Goal: Transaction & Acquisition: Obtain resource

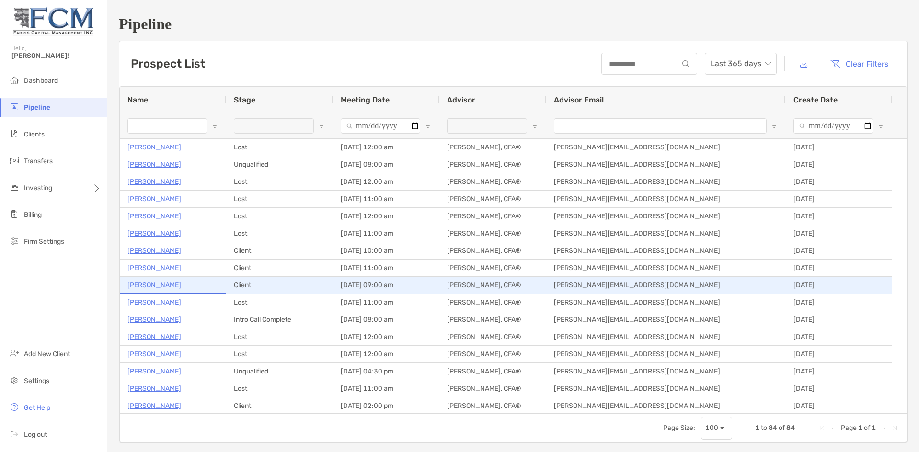
click at [160, 285] on p "[PERSON_NAME]" at bounding box center [154, 285] width 54 height 12
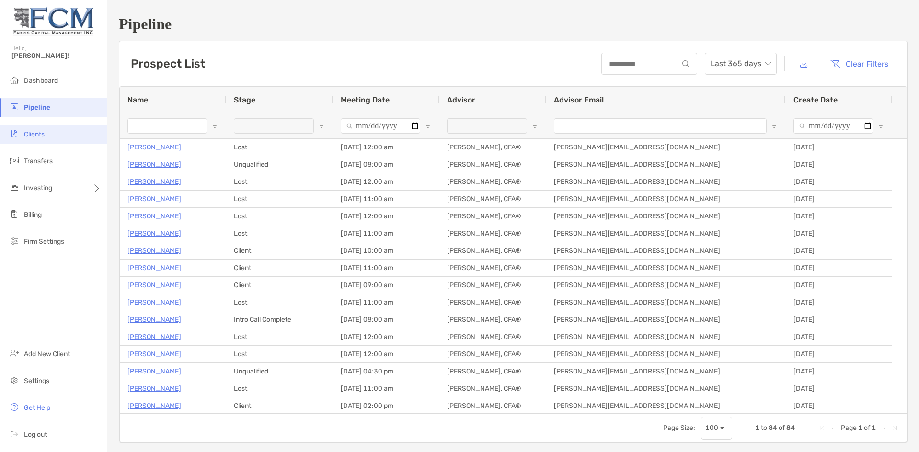
click at [34, 131] on span "Clients" at bounding box center [34, 134] width 21 height 8
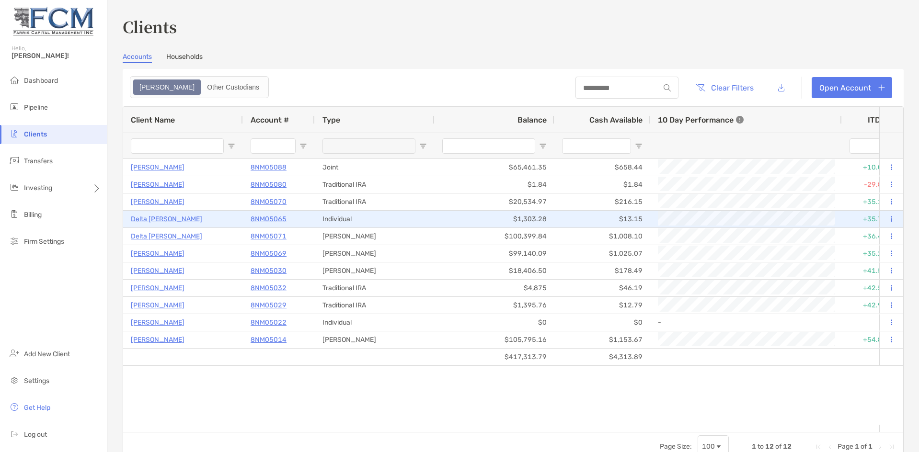
click at [163, 219] on p "Delta [PERSON_NAME]" at bounding box center [166, 219] width 71 height 12
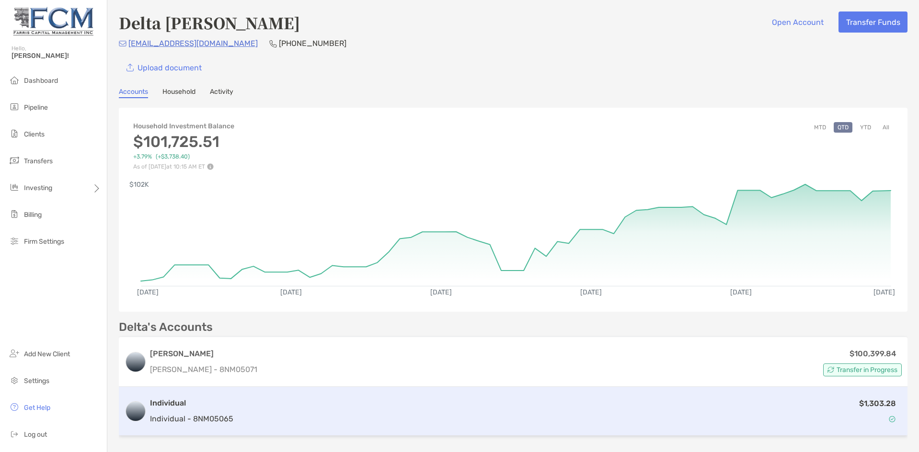
click at [187, 408] on h3 "Individual" at bounding box center [191, 403] width 83 height 11
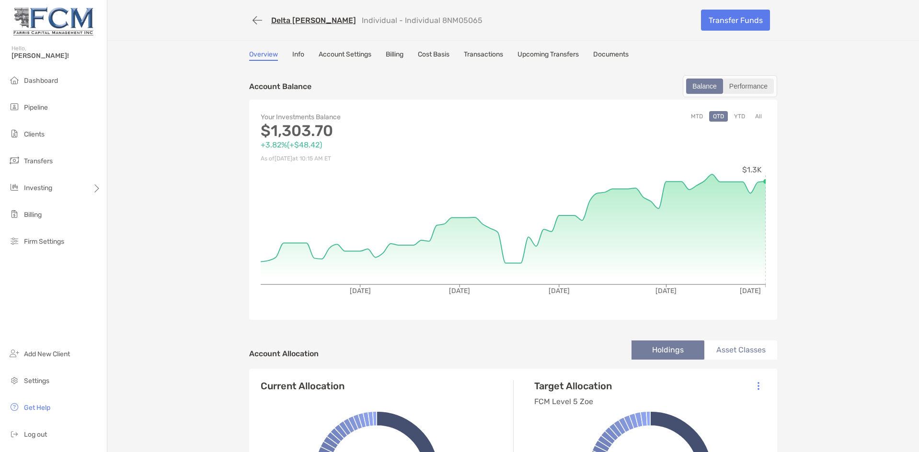
click at [749, 89] on div "Performance" at bounding box center [748, 86] width 49 height 13
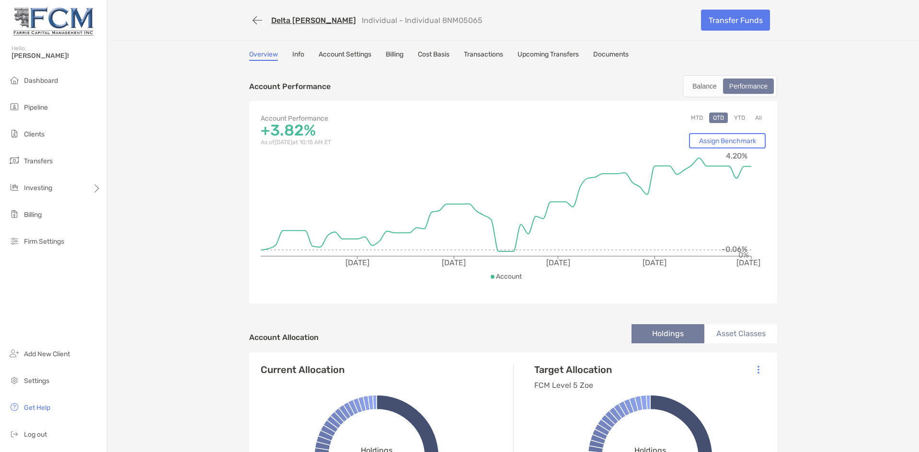
click at [735, 115] on button "YTD" at bounding box center [739, 118] width 19 height 11
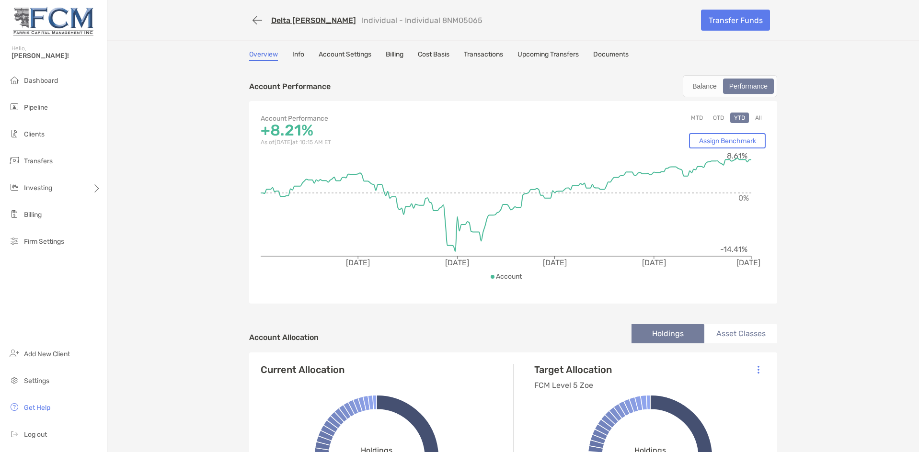
click at [440, 54] on link "Cost Basis" at bounding box center [434, 55] width 32 height 11
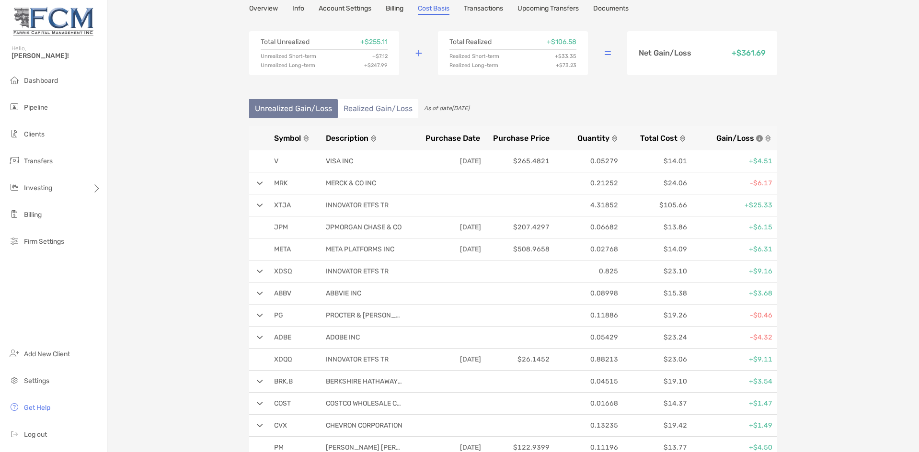
scroll to position [48, 0]
click at [744, 137] on span "Gain/Loss" at bounding box center [735, 136] width 38 height 9
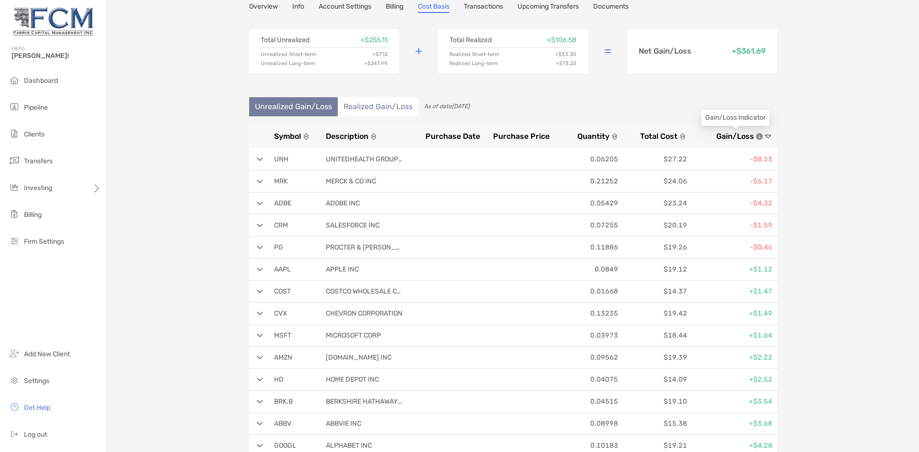
click at [744, 137] on span "Gain/Loss" at bounding box center [735, 136] width 38 height 9
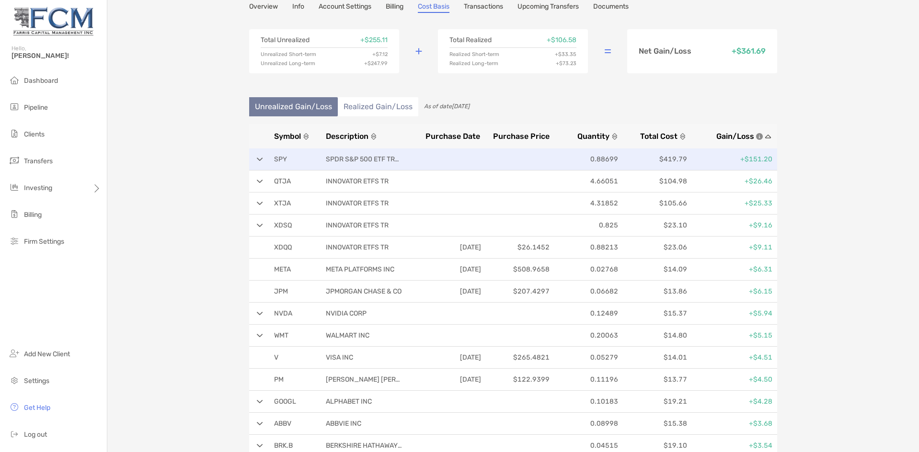
click at [257, 157] on div "SPY SPDR S&P 500 ETF TRUST 0.88699 $419.79 +$151.20" at bounding box center [513, 159] width 528 height 22
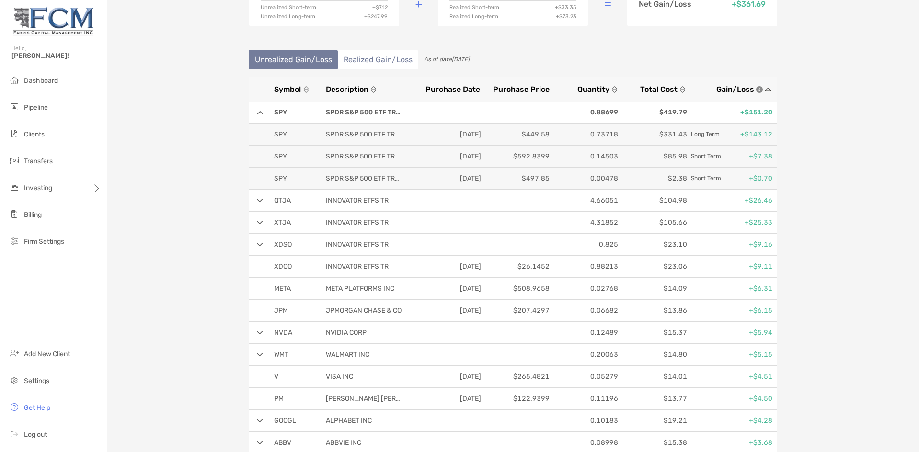
scroll to position [96, 0]
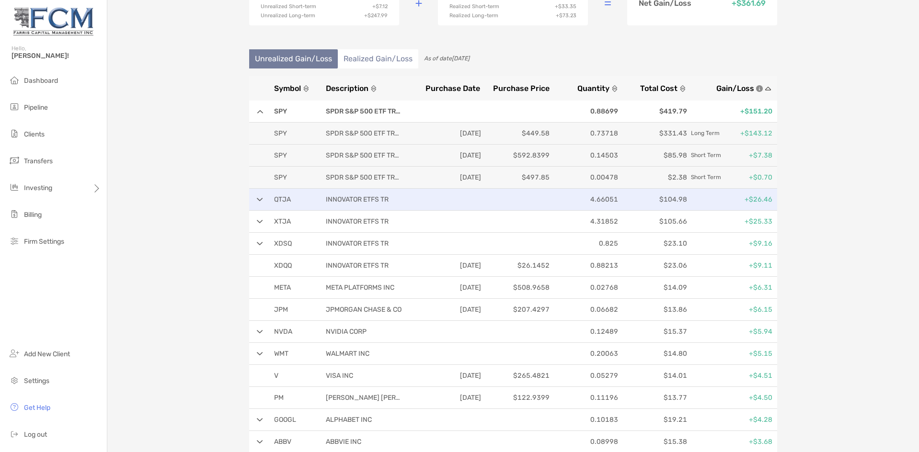
click at [254, 196] on div "QTJA INNOVATOR ETFS TR 4.66051 $104.98 +$26.46" at bounding box center [513, 200] width 528 height 22
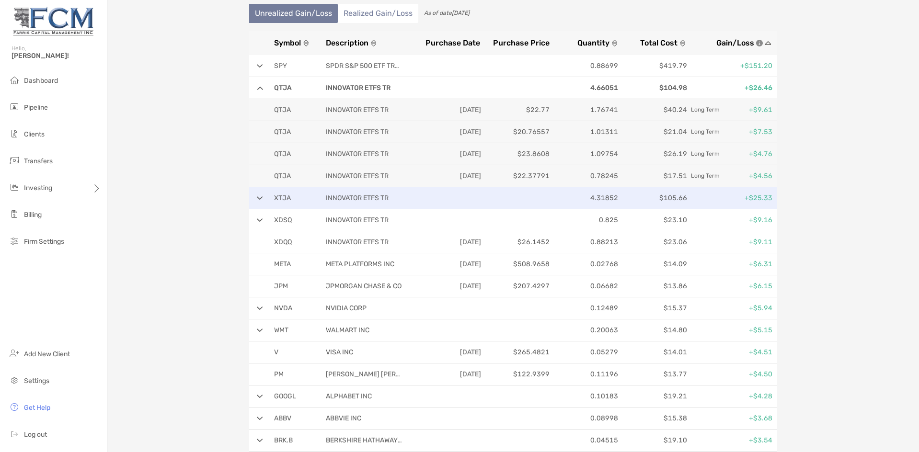
scroll to position [144, 0]
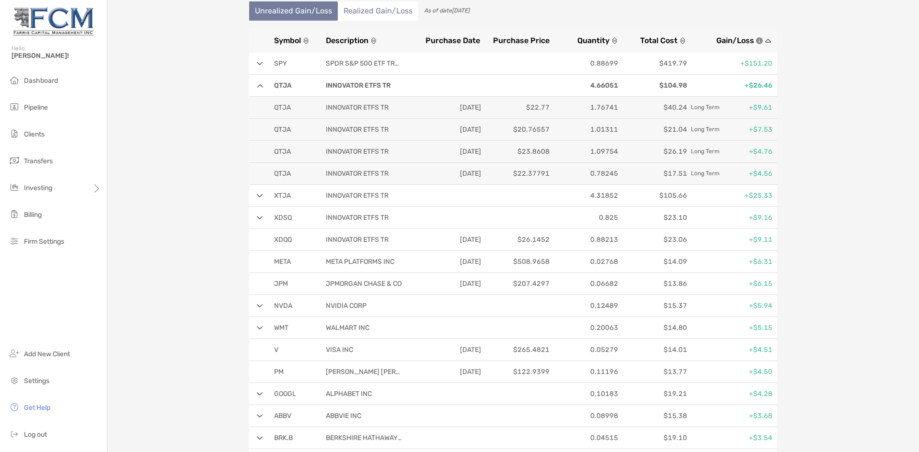
click at [257, 195] on img at bounding box center [260, 196] width 6 height 4
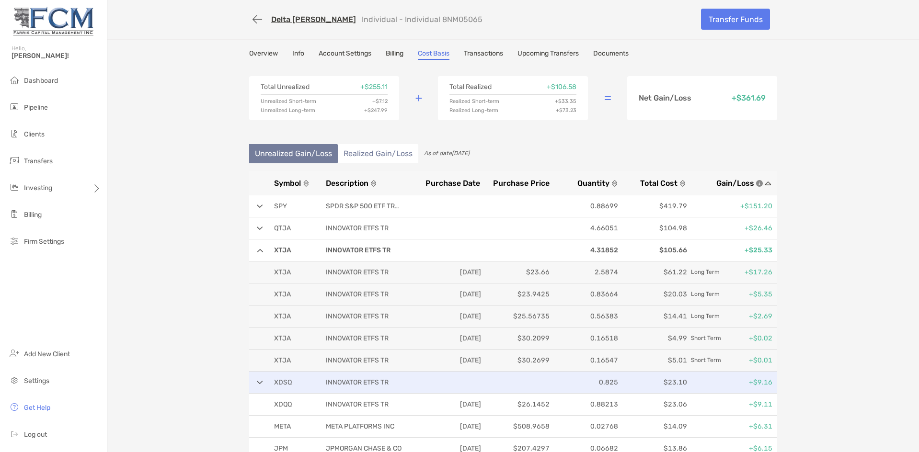
scroll to position [0, 0]
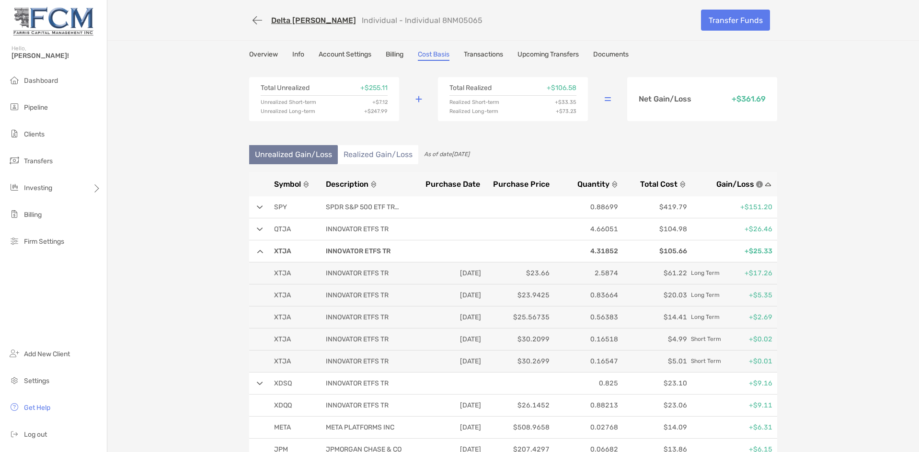
click at [359, 150] on li "Realized Gain/Loss" at bounding box center [378, 154] width 80 height 19
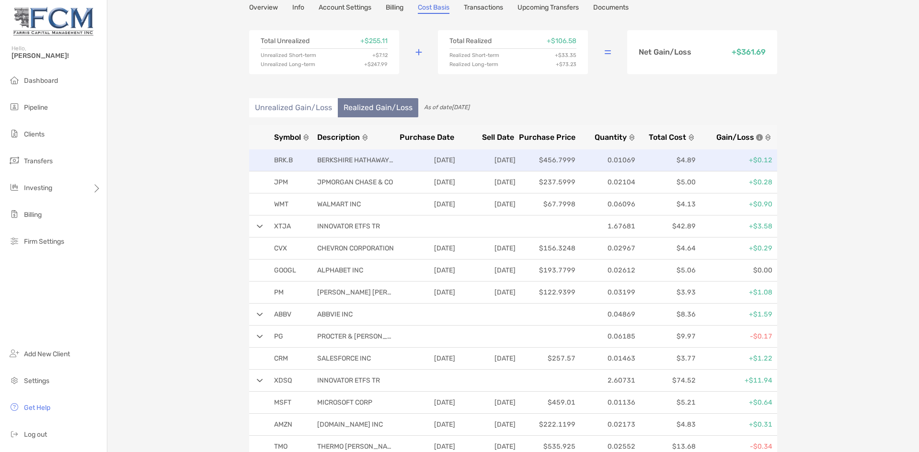
scroll to position [48, 0]
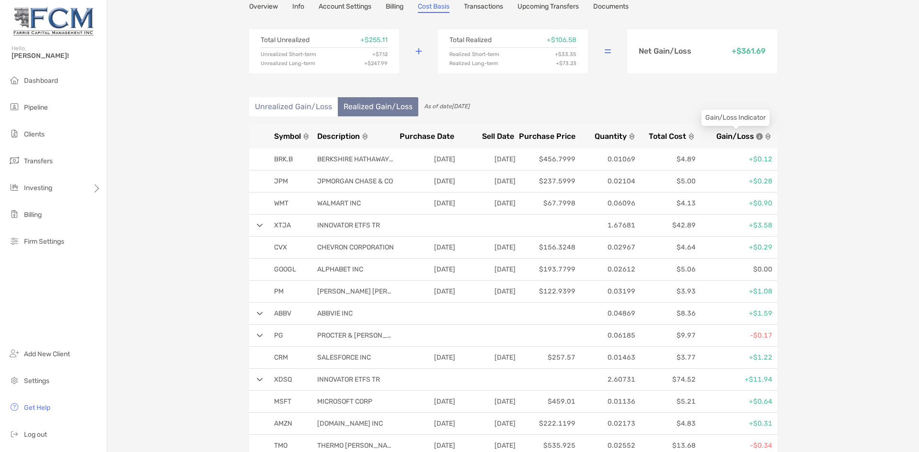
click at [730, 132] on span "Gain/Loss" at bounding box center [735, 136] width 38 height 9
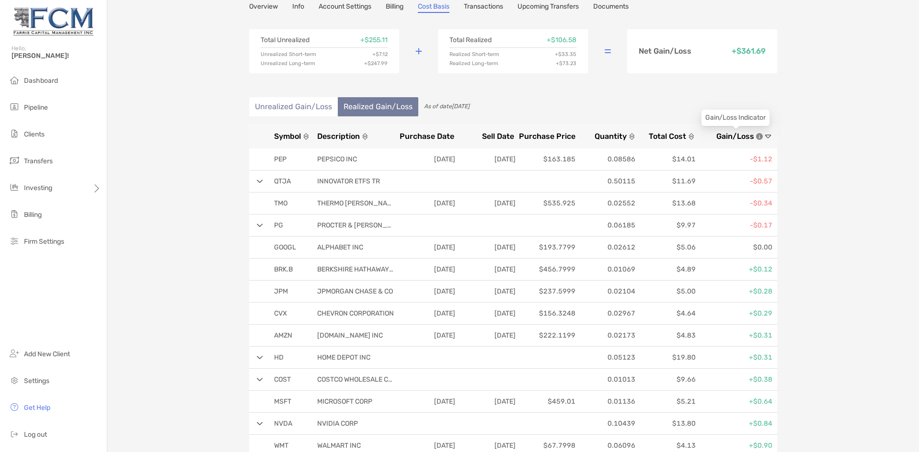
click at [730, 132] on span "Gain/Loss" at bounding box center [735, 136] width 38 height 9
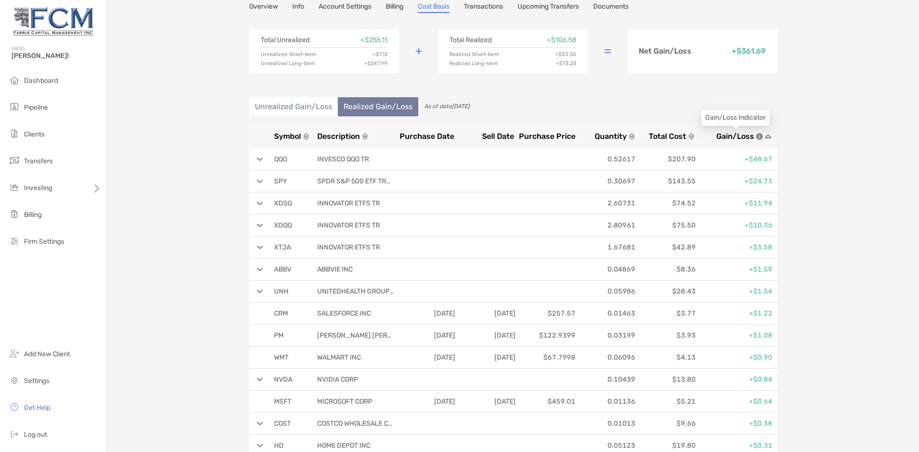
click at [730, 132] on span "Gain/Loss" at bounding box center [735, 136] width 38 height 9
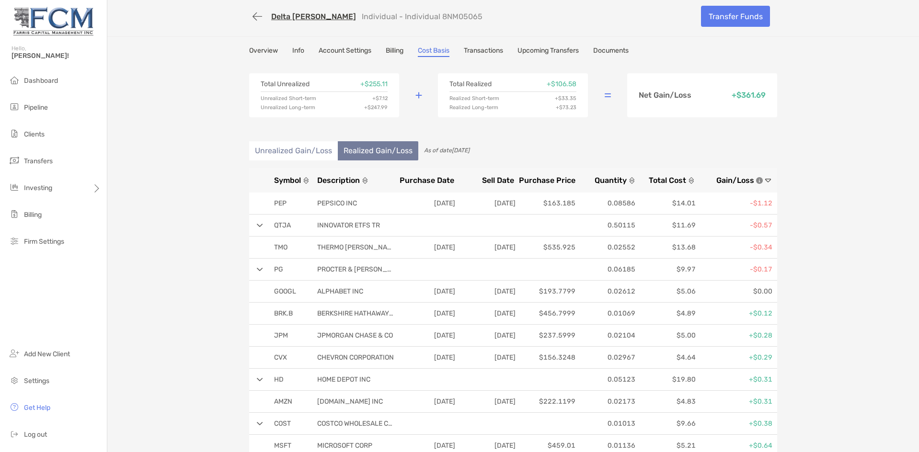
scroll to position [0, 0]
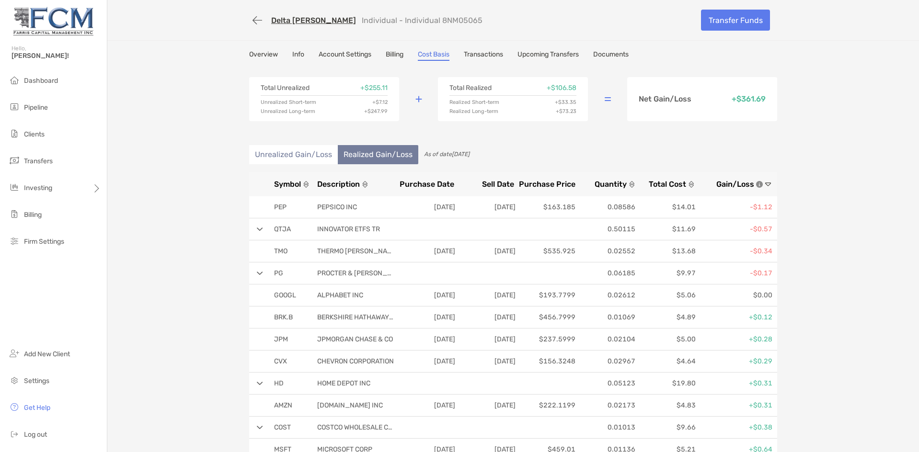
click at [257, 51] on link "Overview" at bounding box center [263, 55] width 29 height 11
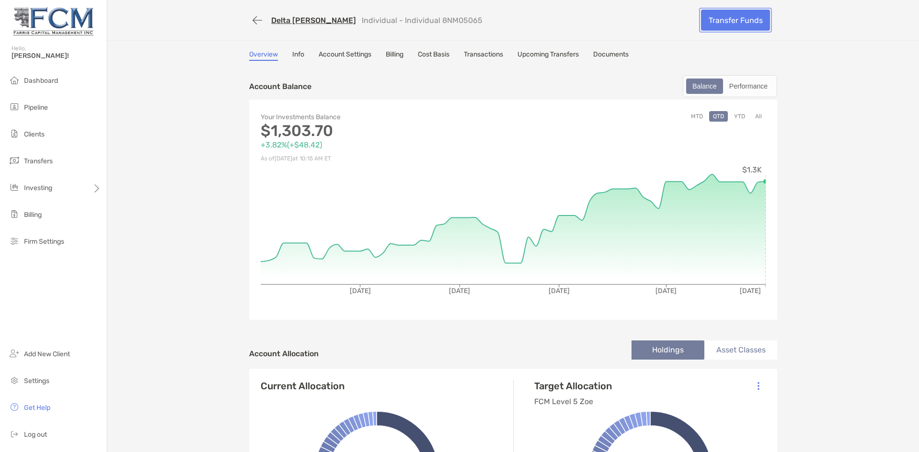
click at [732, 19] on link "Transfer Funds" at bounding box center [735, 20] width 69 height 21
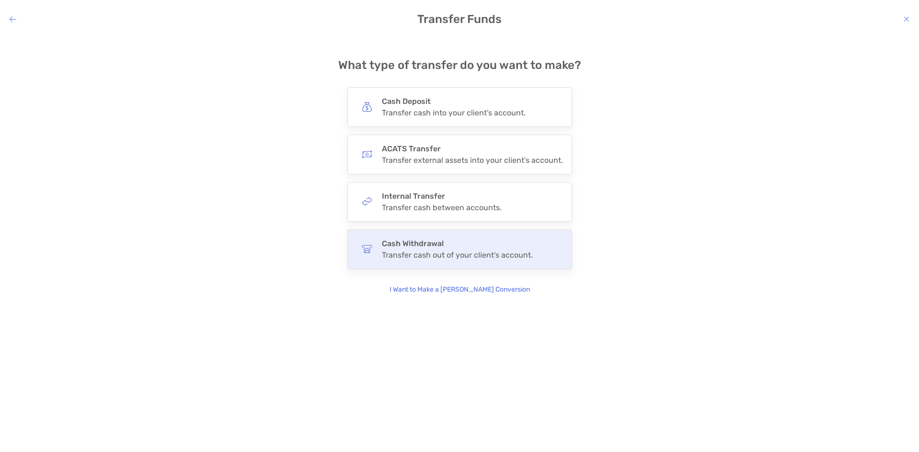
click at [411, 244] on h4 "Cash Withdrawal" at bounding box center [457, 243] width 151 height 9
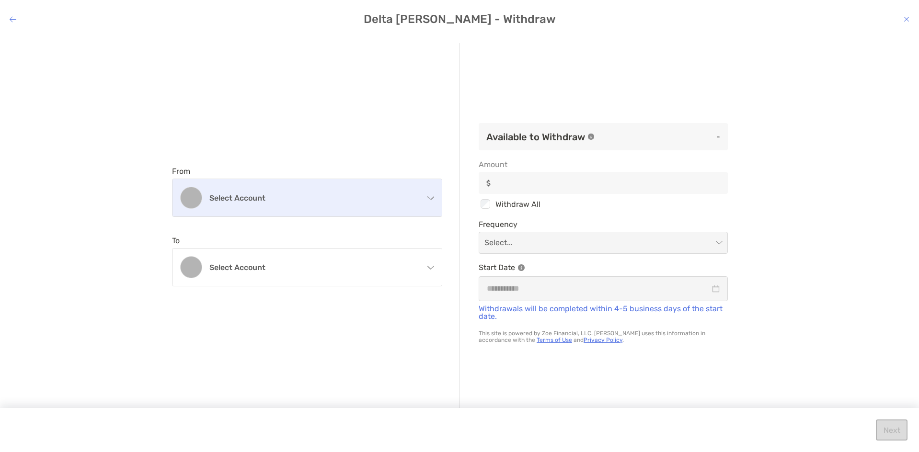
click at [259, 200] on h4 "Select account" at bounding box center [312, 198] width 207 height 9
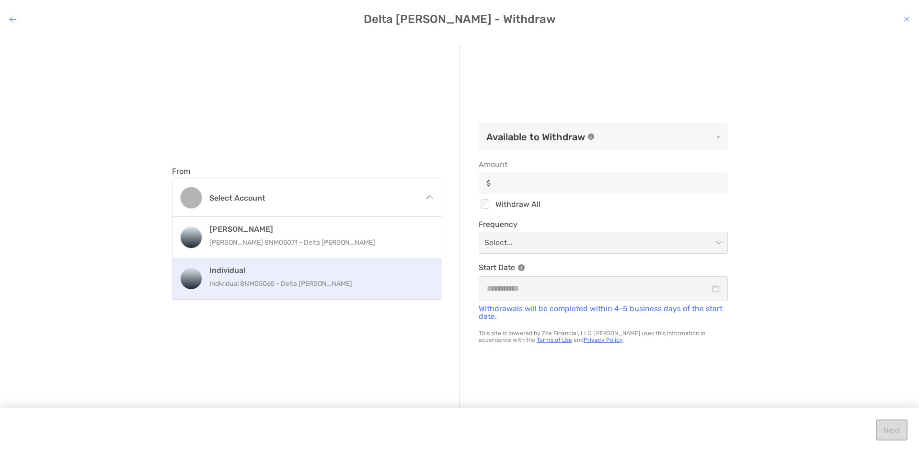
click at [252, 284] on p "Individual 8NM05065 - Delta [PERSON_NAME]" at bounding box center [317, 284] width 216 height 12
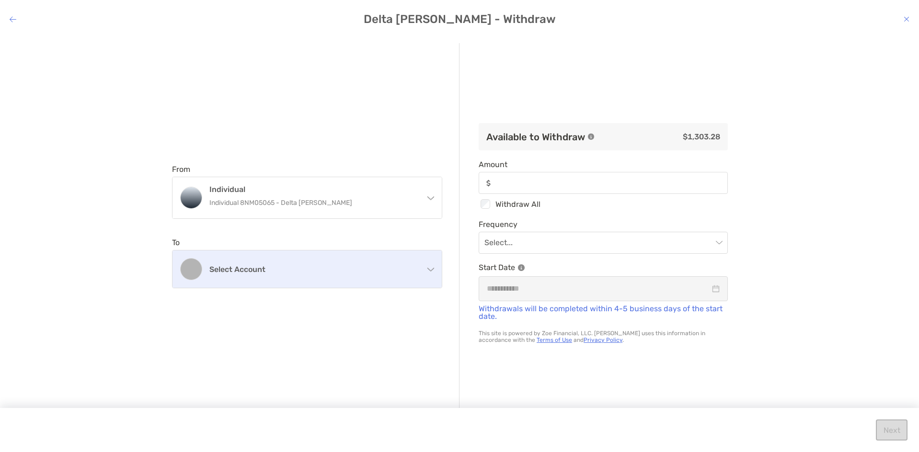
click at [276, 273] on h4 "Select account" at bounding box center [312, 269] width 207 height 9
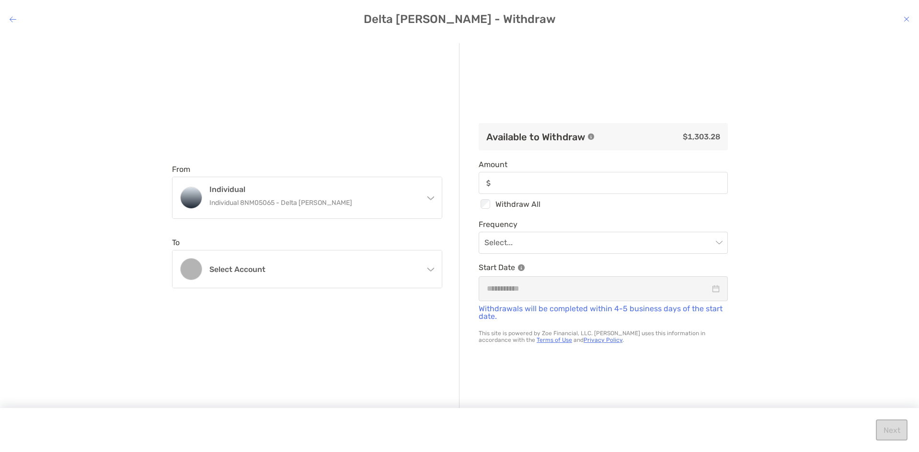
click at [548, 381] on div "Available to Withdraw $1,303.28 Amount Checkbox Withdraw All Frequency Select..…" at bounding box center [602, 226] width 287 height 367
click at [905, 15] on icon "modal" at bounding box center [906, 19] width 6 height 8
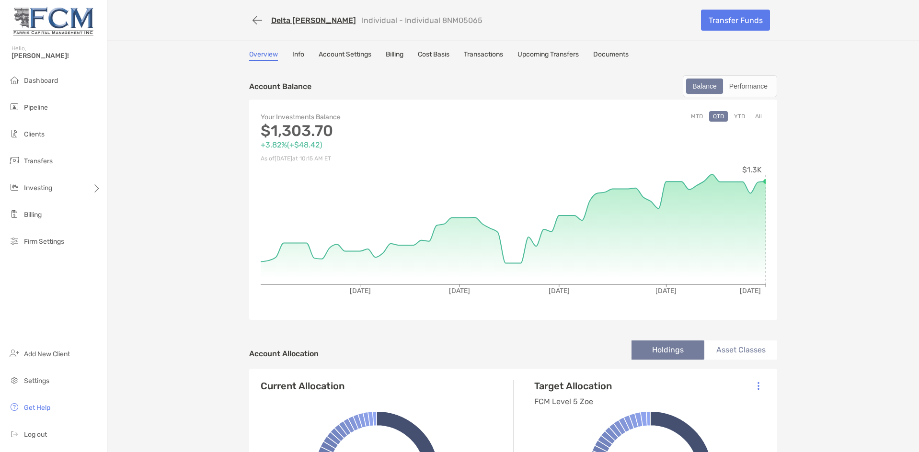
click at [442, 53] on link "Cost Basis" at bounding box center [434, 55] width 32 height 11
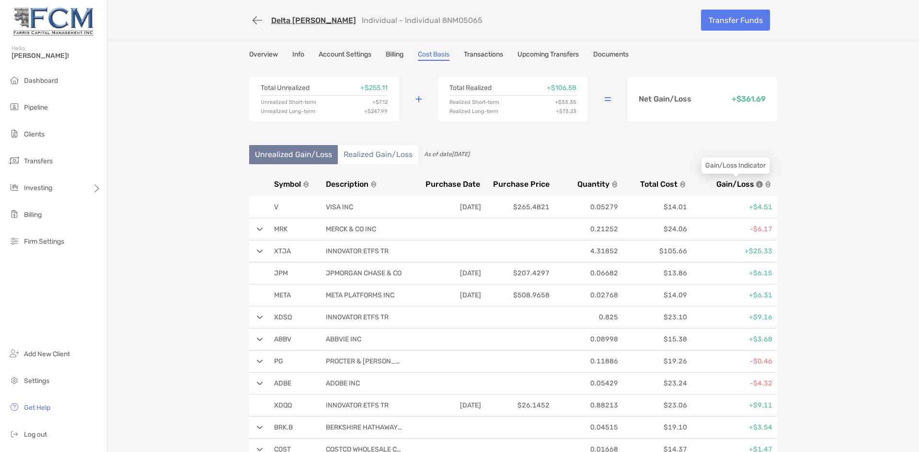
click at [723, 183] on span "Gain/Loss" at bounding box center [735, 184] width 38 height 9
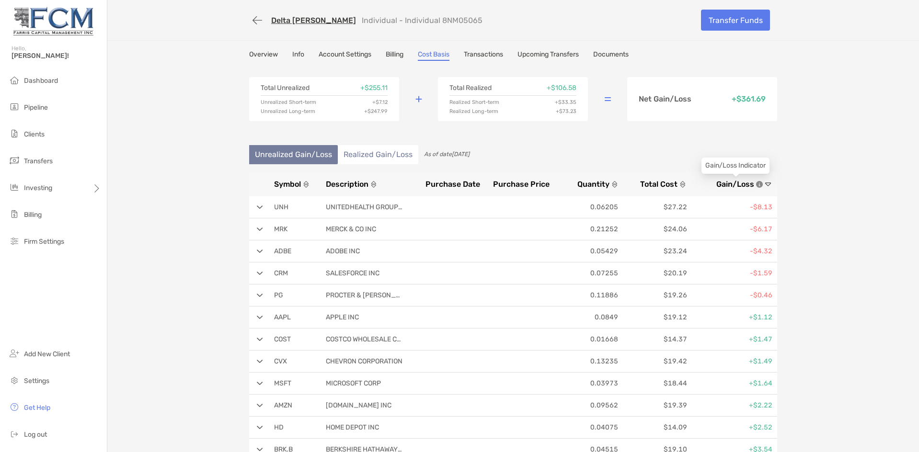
click at [723, 181] on span "Gain/Loss" at bounding box center [735, 184] width 38 height 9
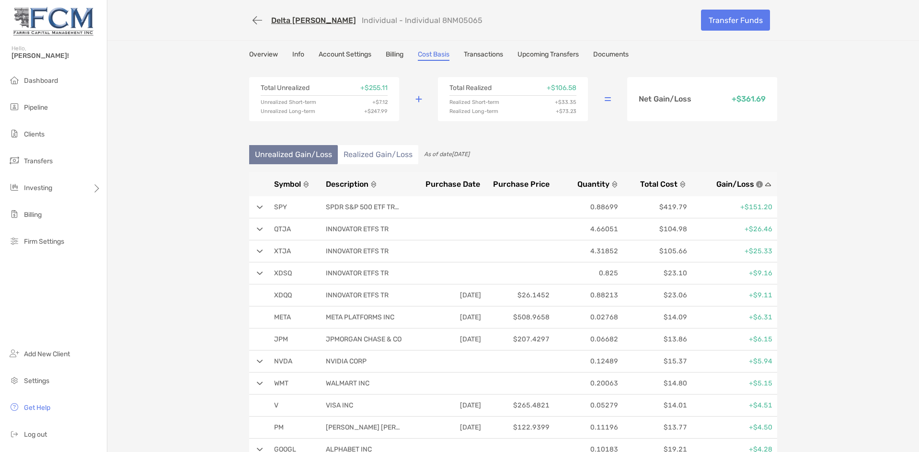
click at [384, 155] on li "Realized Gain/Loss" at bounding box center [378, 154] width 80 height 19
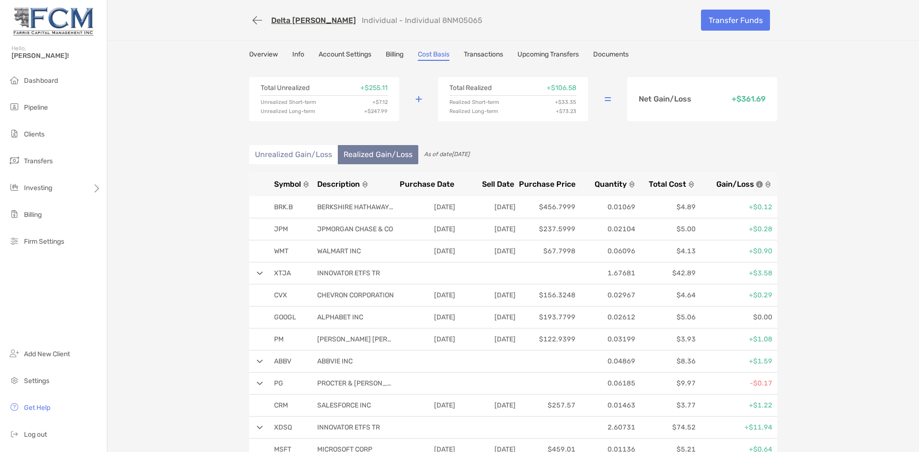
click at [731, 185] on span "Gain/Loss" at bounding box center [735, 184] width 38 height 9
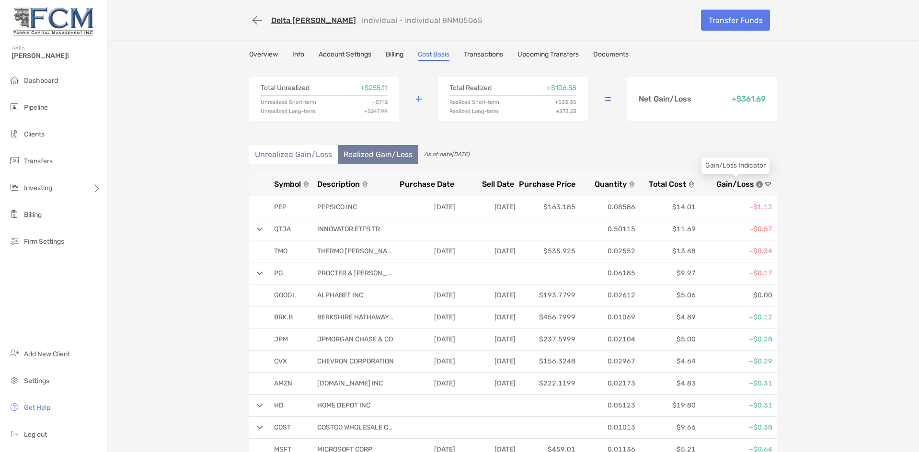
click at [731, 185] on span "Gain/Loss" at bounding box center [735, 184] width 38 height 9
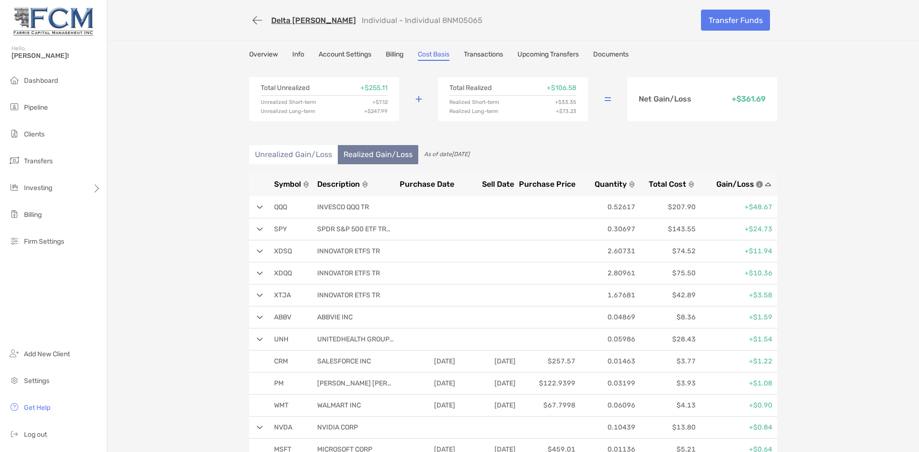
click at [257, 207] on img at bounding box center [260, 207] width 6 height 4
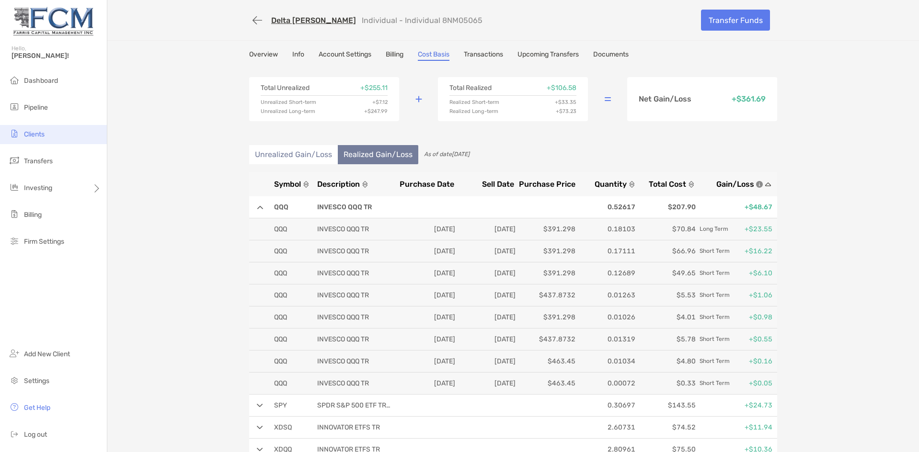
click at [37, 132] on span "Clients" at bounding box center [34, 134] width 21 height 8
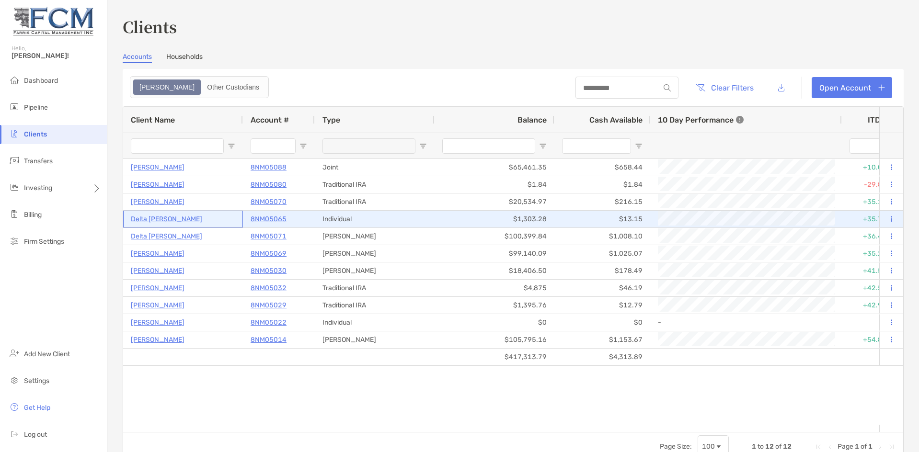
click at [148, 218] on p "Delta [PERSON_NAME]" at bounding box center [166, 219] width 71 height 12
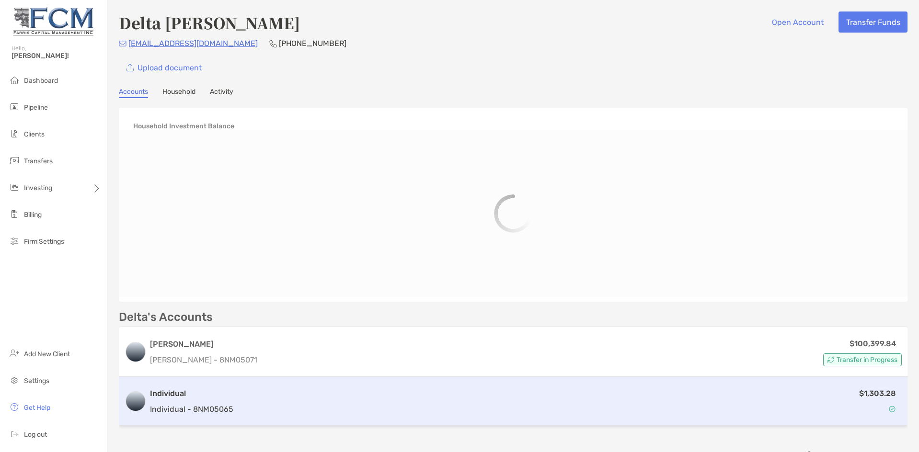
click at [177, 400] on div "Individual Individual - 8NM05065" at bounding box center [191, 401] width 83 height 27
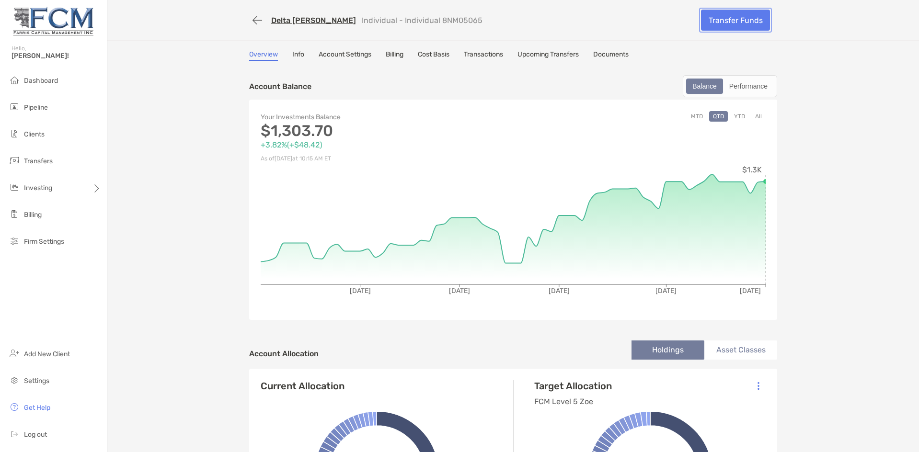
click at [743, 23] on link "Transfer Funds" at bounding box center [735, 20] width 69 height 21
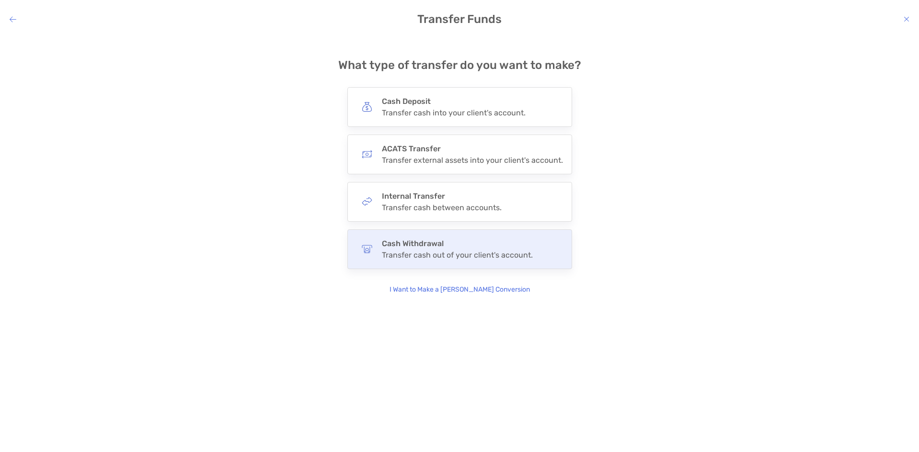
click at [404, 246] on h4 "Cash Withdrawal" at bounding box center [457, 243] width 151 height 9
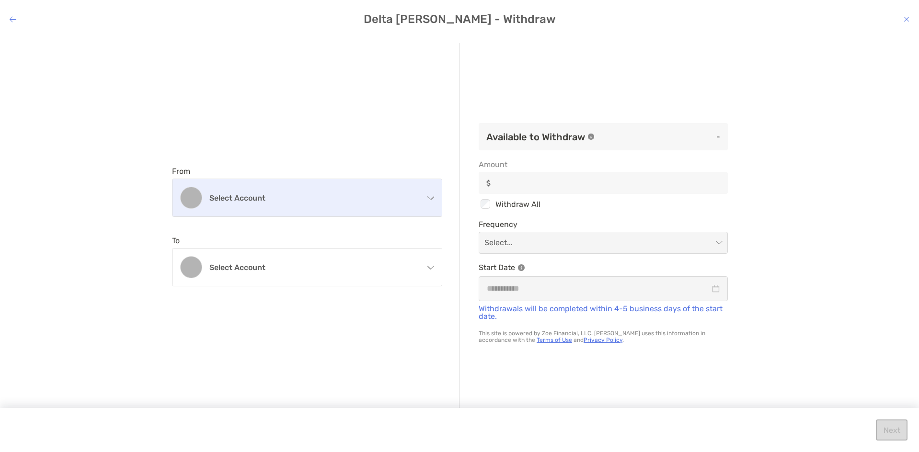
click at [249, 194] on h4 "Select account" at bounding box center [312, 198] width 207 height 9
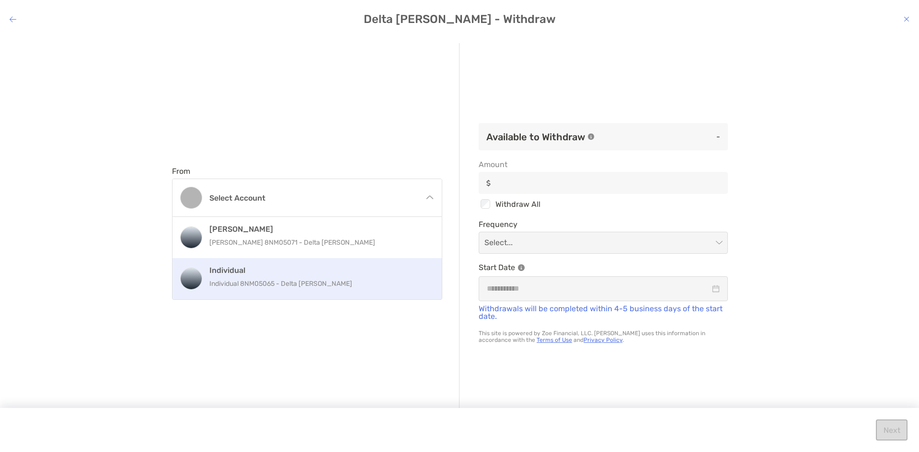
click at [221, 279] on p "Individual 8NM05065 - Delta [PERSON_NAME]" at bounding box center [317, 284] width 216 height 12
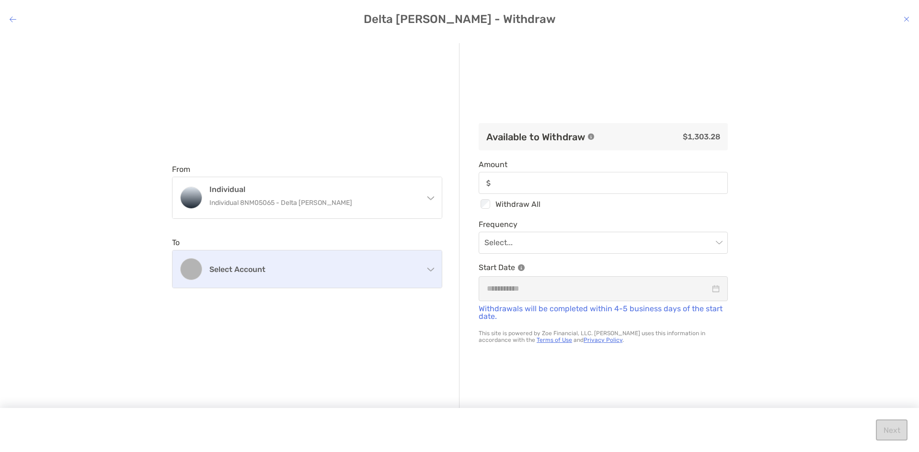
click at [233, 272] on h4 "Select account" at bounding box center [312, 269] width 207 height 9
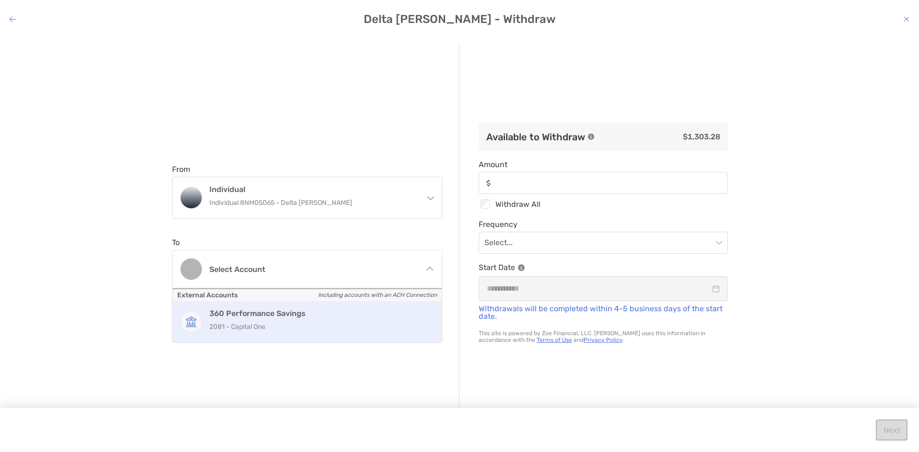
click at [242, 314] on h4 "360 Performance Savings" at bounding box center [317, 313] width 216 height 9
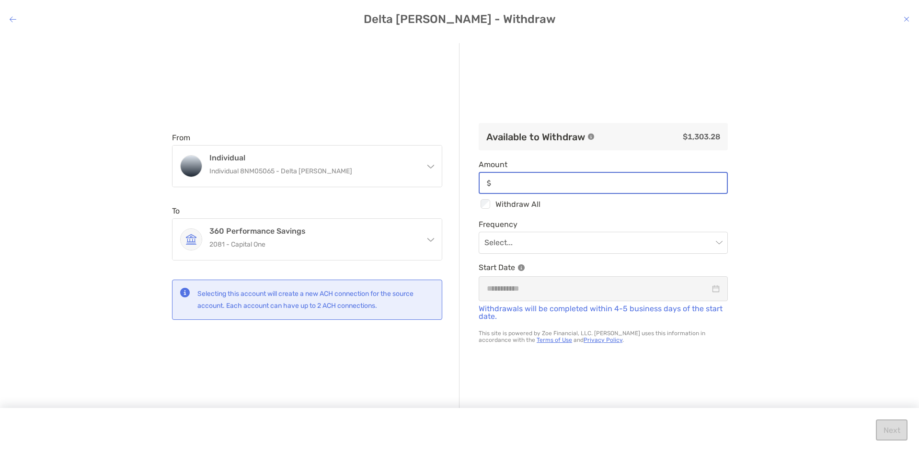
click at [505, 182] on input "Amount" at bounding box center [611, 183] width 232 height 8
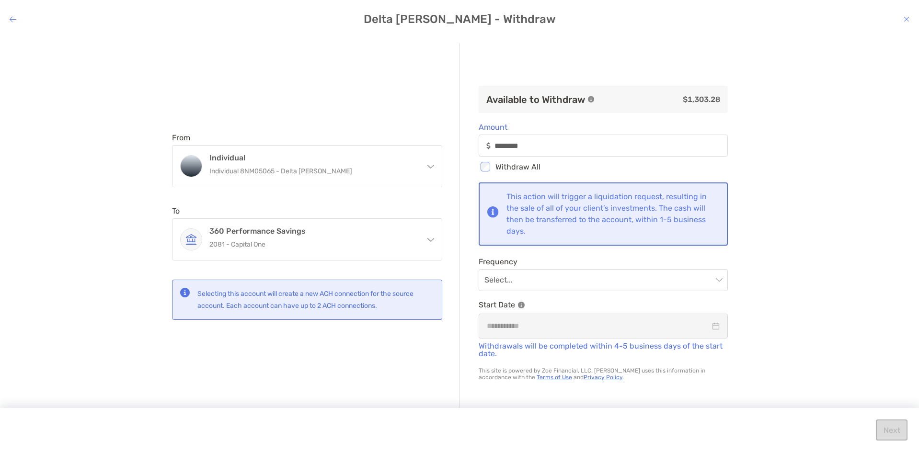
type input "********"
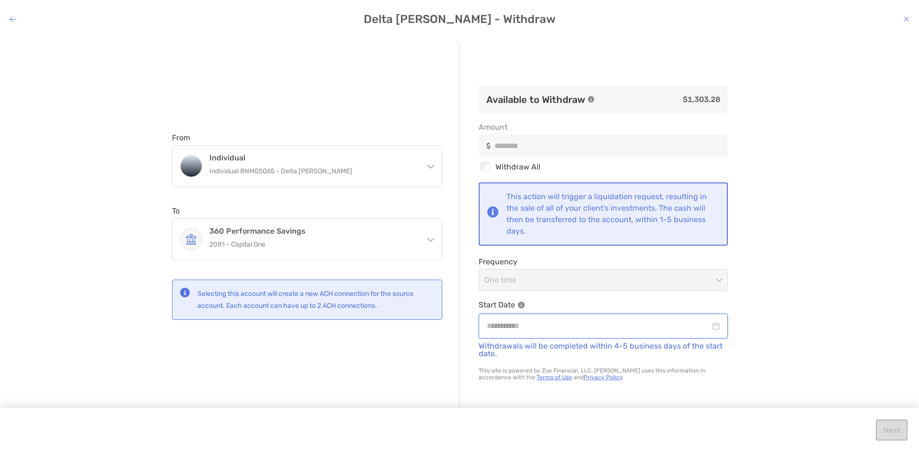
click at [539, 326] on input "modal" at bounding box center [598, 326] width 223 height 12
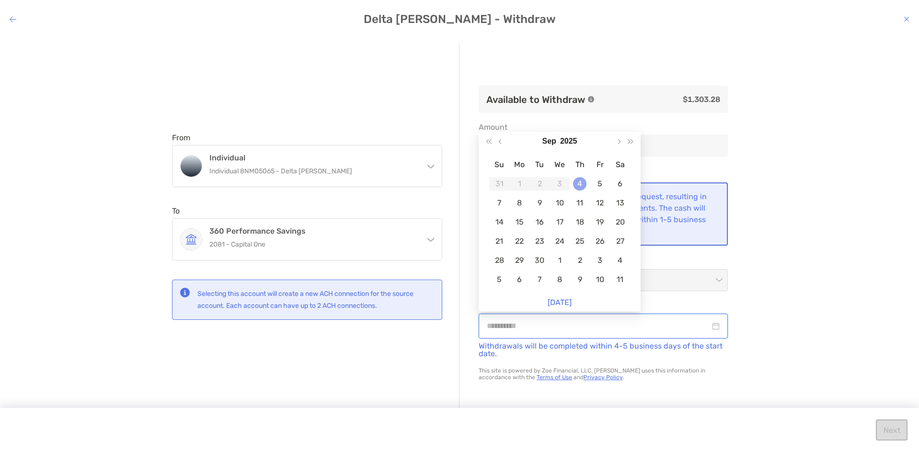
type input "**********"
click at [579, 186] on div "4" at bounding box center [579, 183] width 13 height 13
type input "********"
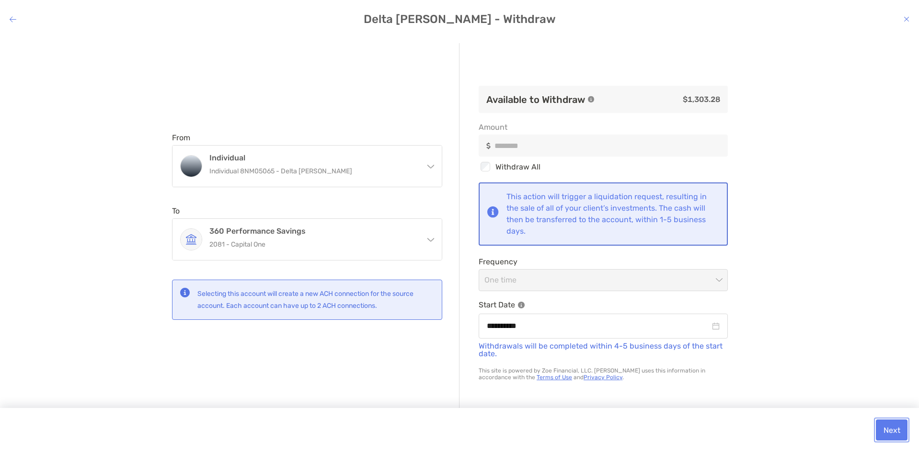
click at [895, 433] on button "Next" at bounding box center [892, 430] width 32 height 21
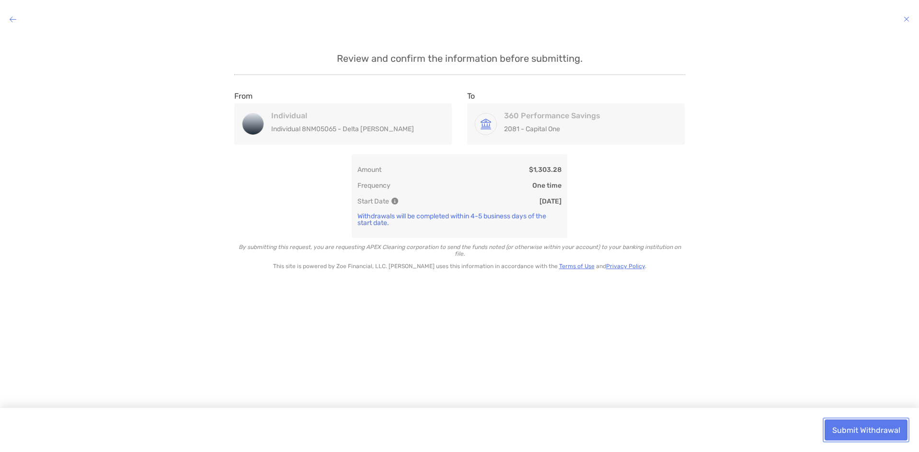
click at [860, 429] on button "Submit Withdrawal" at bounding box center [865, 430] width 83 height 21
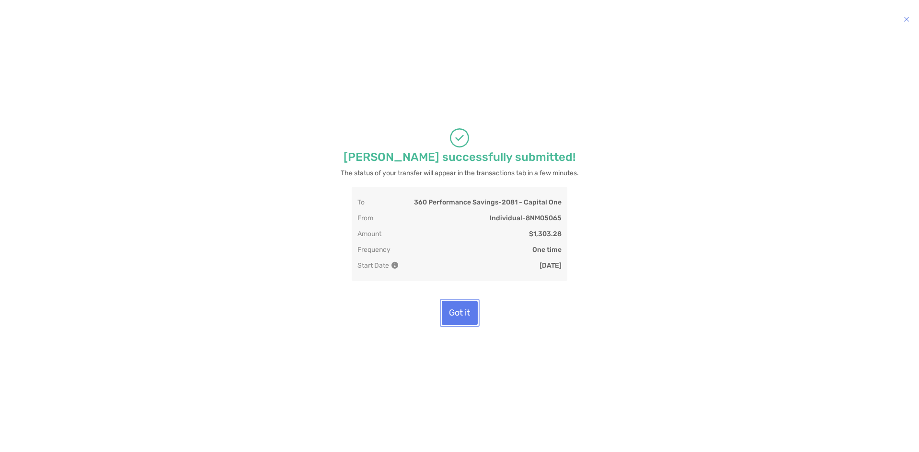
click at [465, 315] on button "Got it" at bounding box center [460, 313] width 36 height 24
